Goal: Find specific fact: Find specific fact

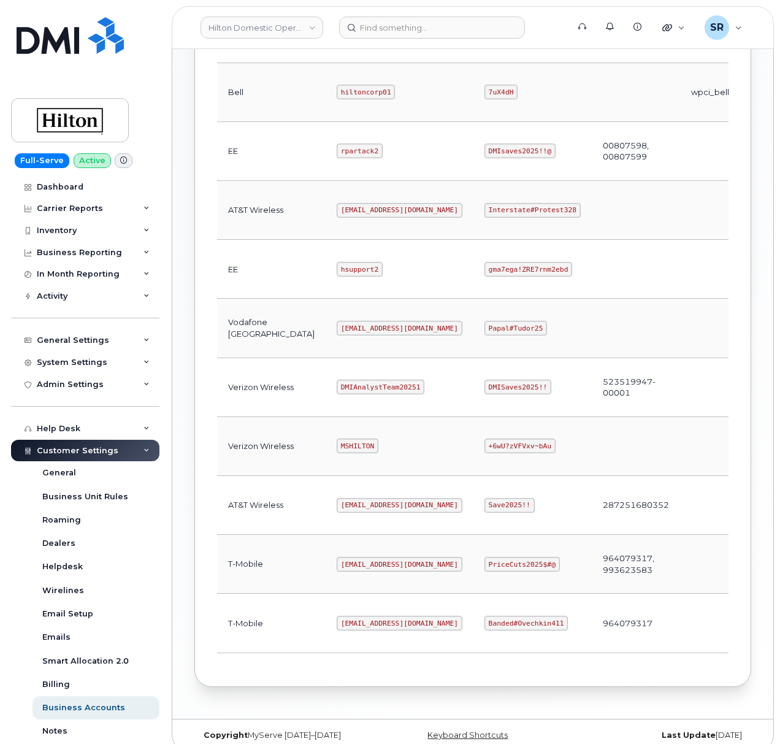
scroll to position [484, 0]
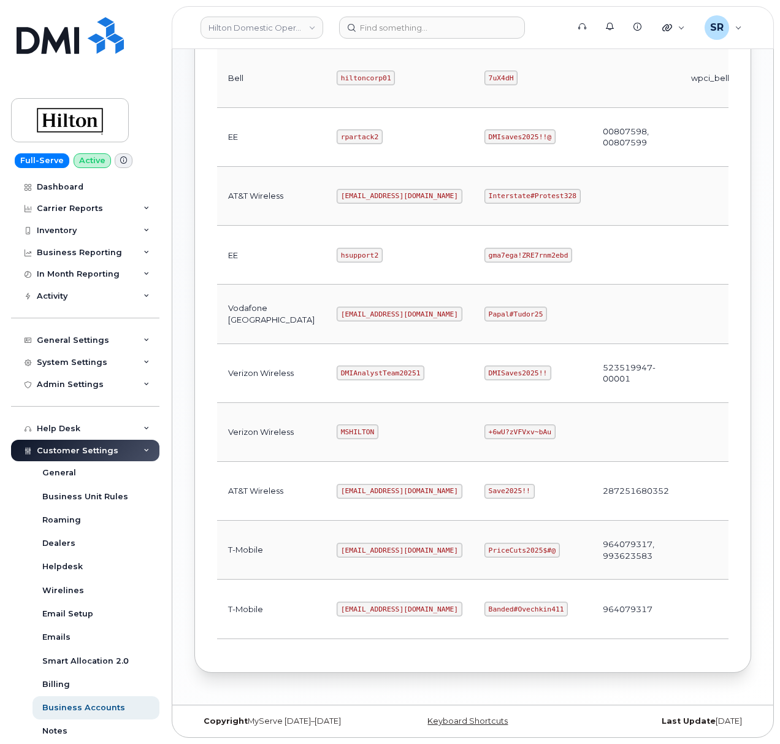
click at [344, 367] on code "DMIAnalystTeam20251" at bounding box center [381, 372] width 88 height 15
copy code "DMIAnalystTeam20251"
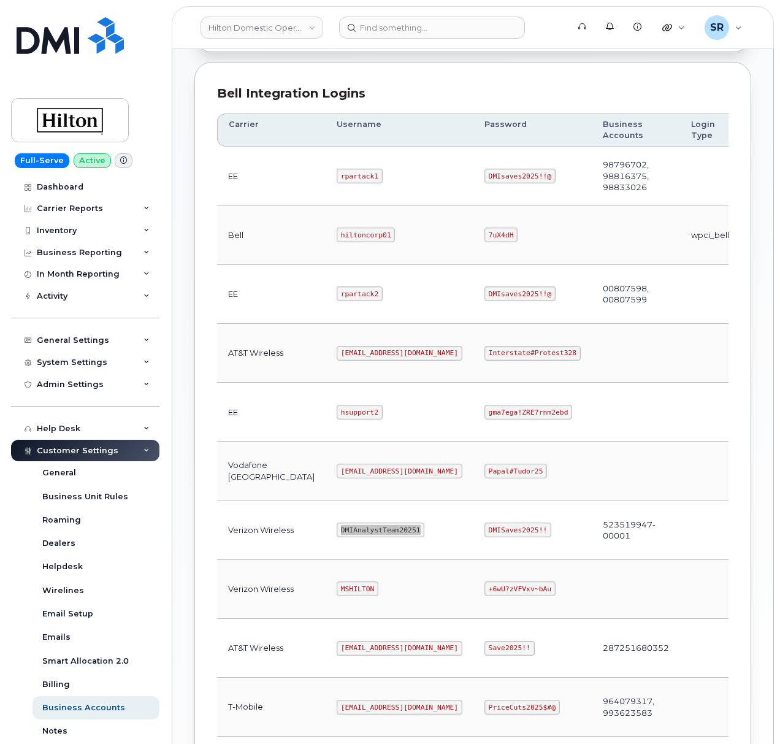
scroll to position [321, 0]
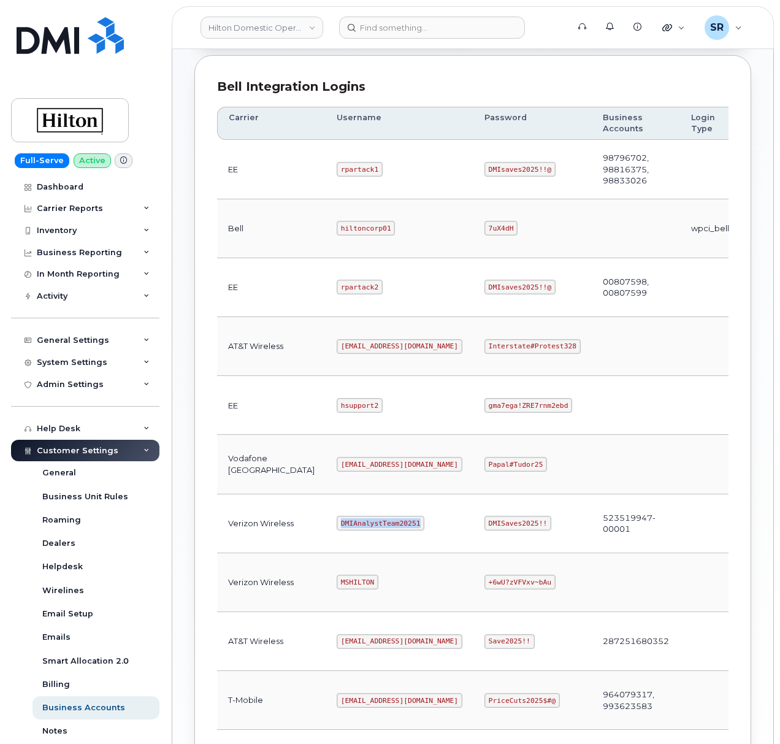
click at [486, 530] on code "DMISaves2025!!" at bounding box center [517, 523] width 67 height 15
click at [484, 530] on code "DMISaves2025!!" at bounding box center [517, 523] width 67 height 15
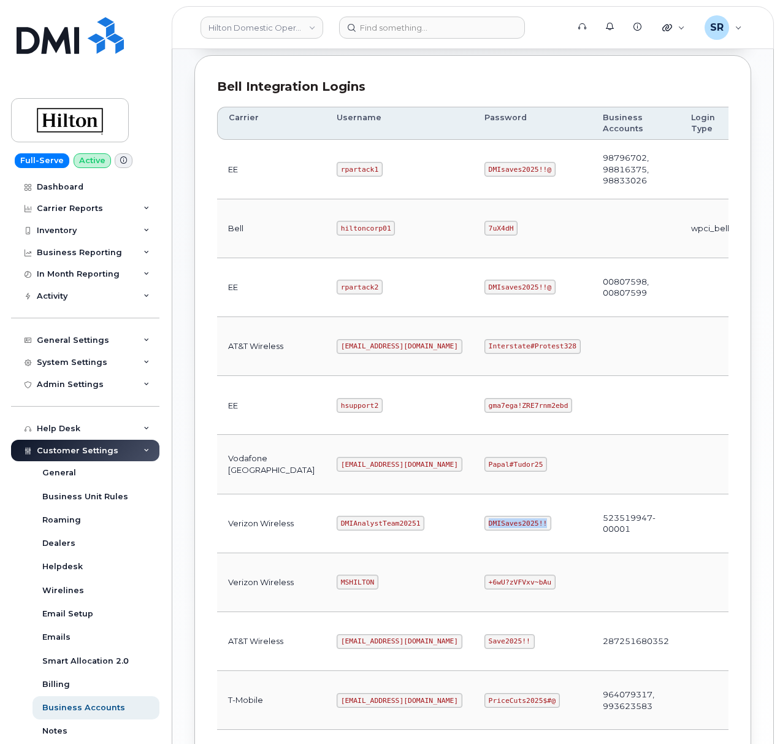
click at [484, 530] on code "DMISaves2025!!" at bounding box center [517, 523] width 67 height 15
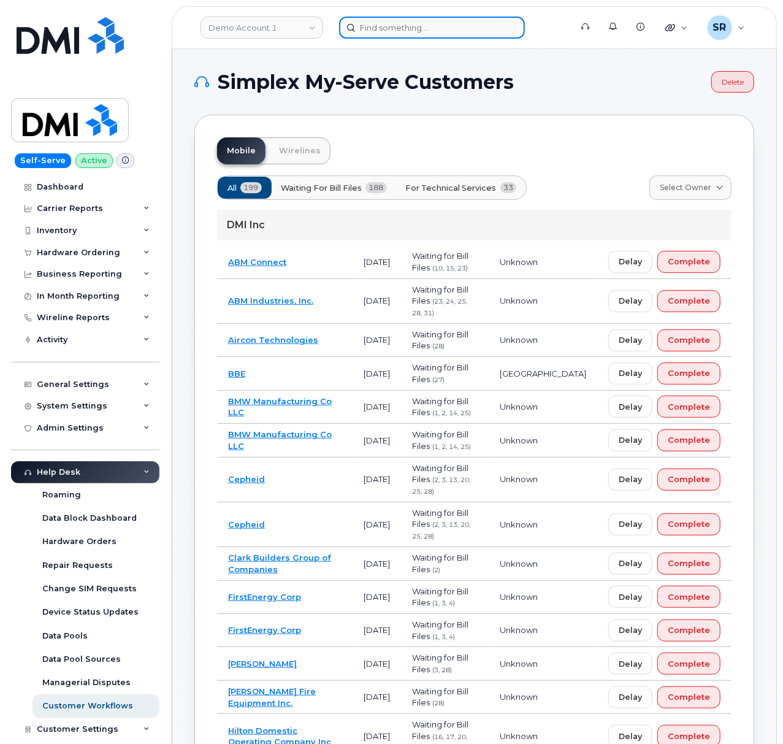
click at [432, 22] on input at bounding box center [432, 28] width 186 height 22
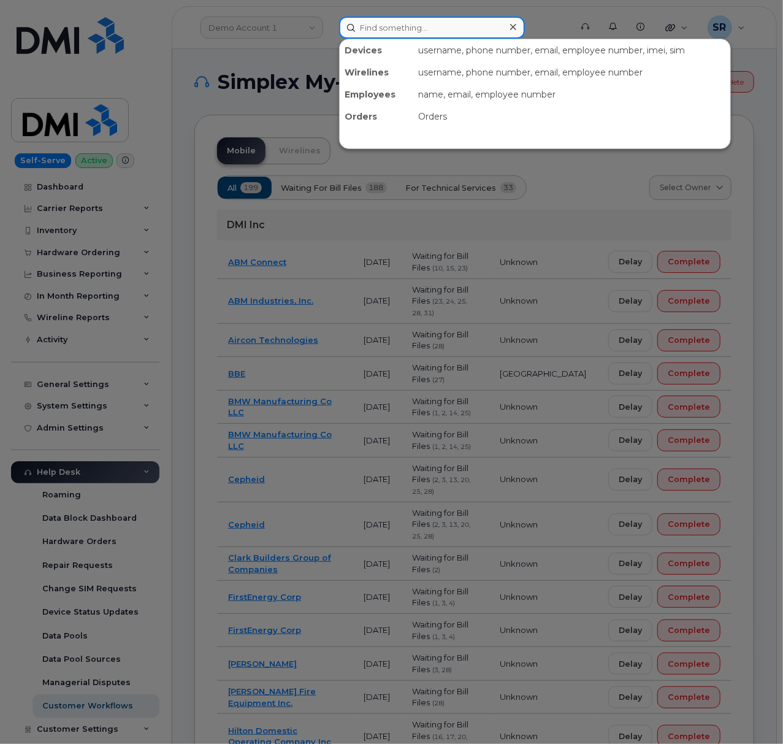
paste input "4075581262"
type input "4075581262"
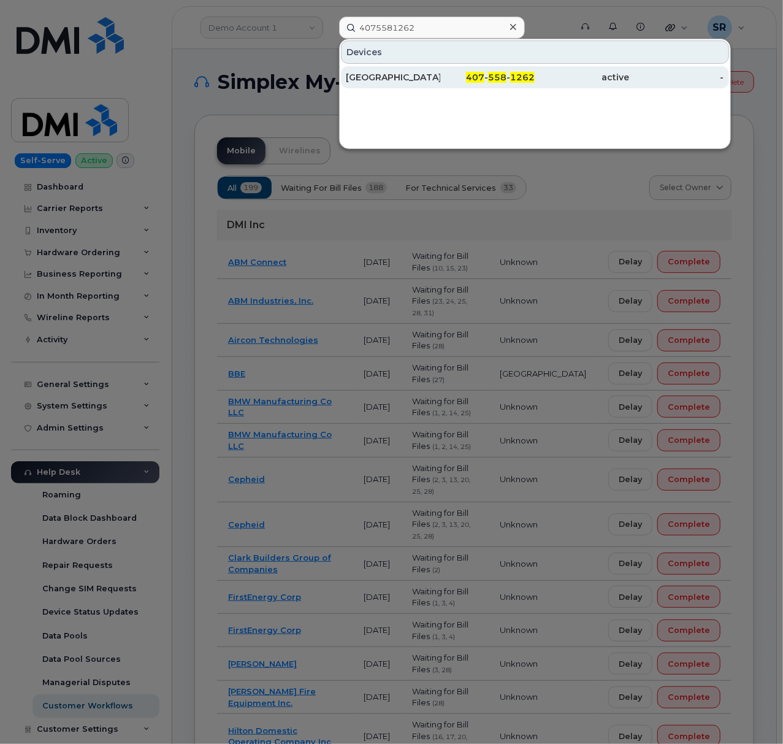
click at [442, 67] on div "407 - 558 - 1262" at bounding box center [487, 77] width 94 height 22
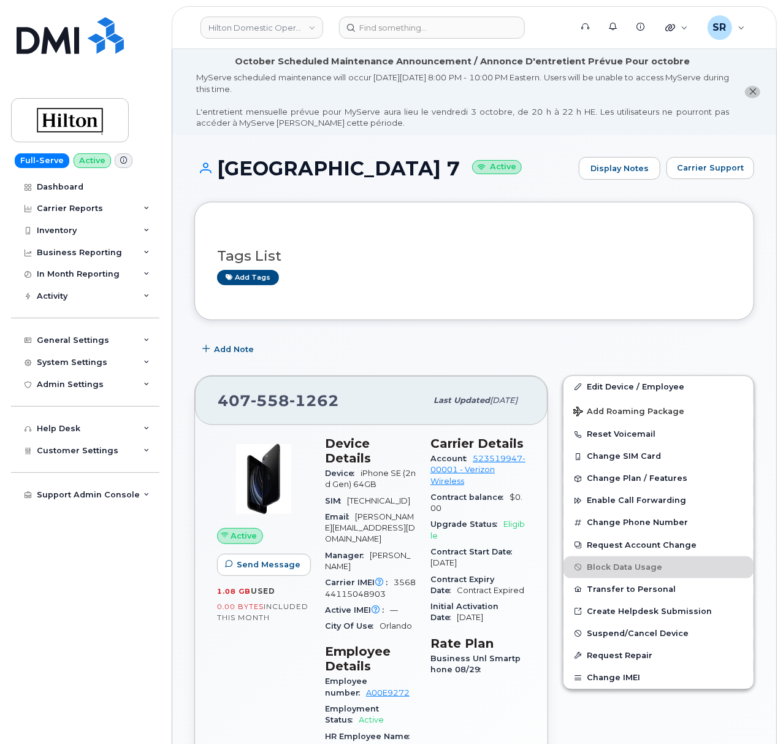
scroll to position [82, 0]
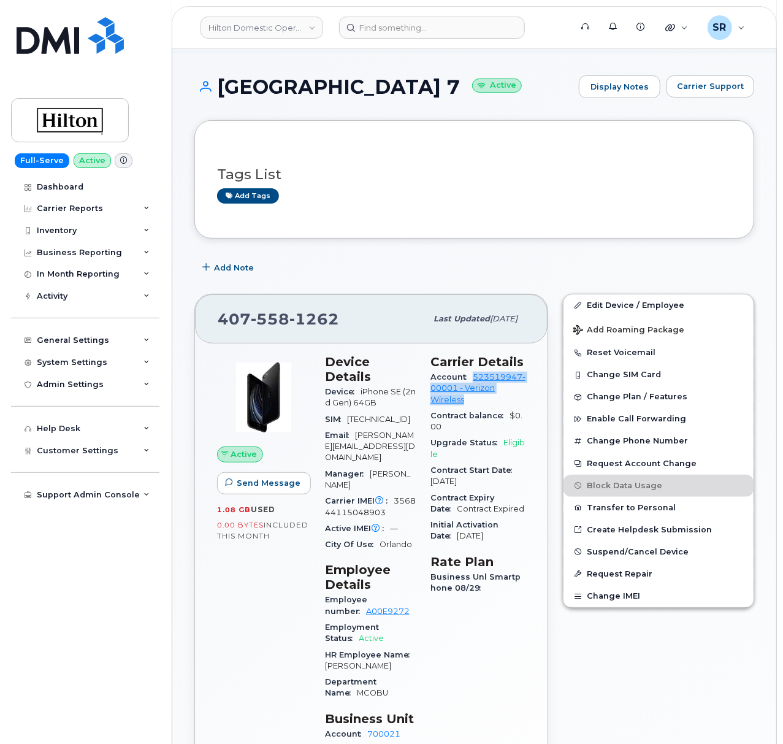
drag, startPoint x: 514, startPoint y: 400, endPoint x: 440, endPoint y: 391, distance: 74.8
click at [440, 391] on div "Account 523519947-00001 - Verizon Wireless" at bounding box center [477, 388] width 95 height 39
copy link "523519947-00001 - Verizon Wireless"
